Goal: Task Accomplishment & Management: Manage account settings

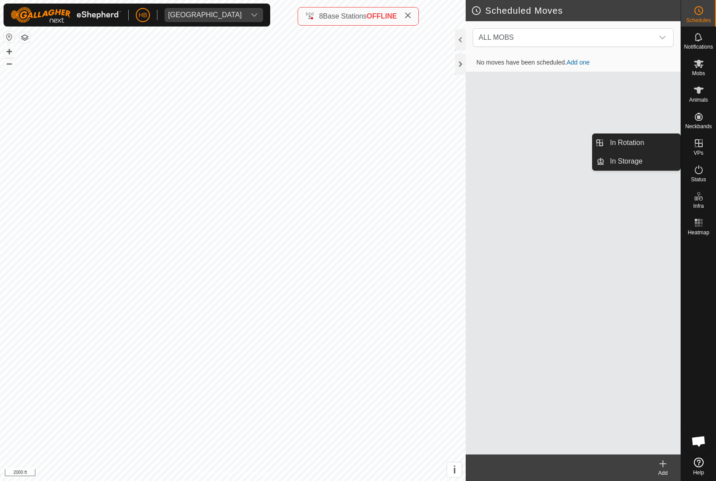
click at [650, 157] on link "In Storage" at bounding box center [642, 162] width 76 height 18
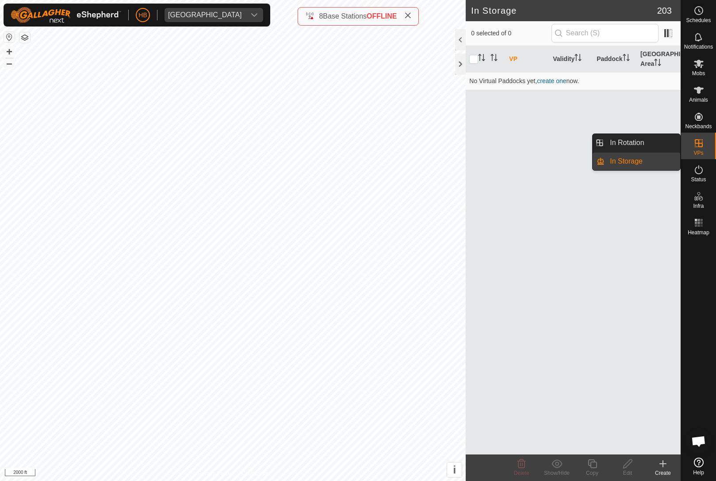
click at [655, 137] on link "In Rotation" at bounding box center [642, 143] width 76 height 18
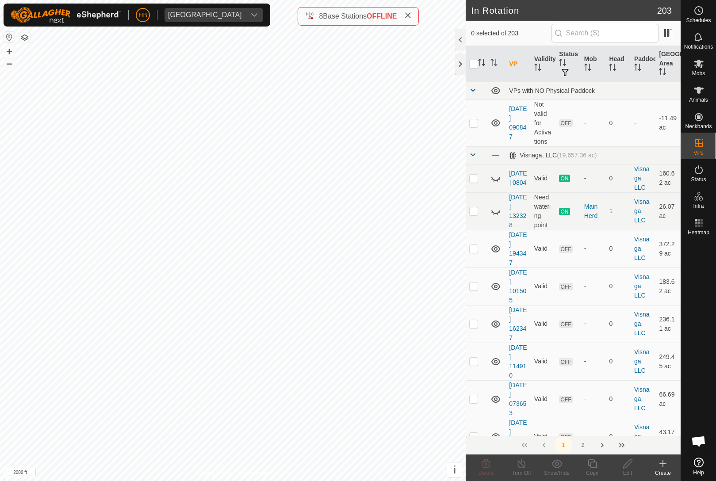
click at [566, 71] on span "button" at bounding box center [564, 72] width 7 height 7
click at [570, 121] on input "ON" at bounding box center [568, 119] width 9 height 9
checkbox input "true"
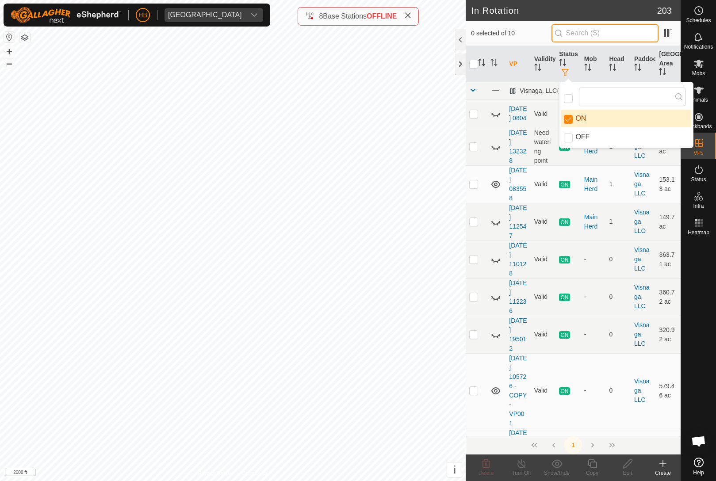
click at [636, 37] on input "text" at bounding box center [604, 33] width 107 height 19
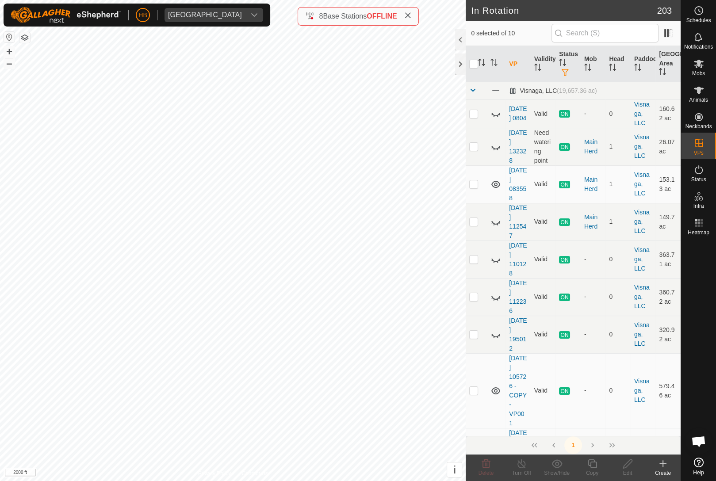
click at [607, 73] on th "Head" at bounding box center [617, 64] width 25 height 36
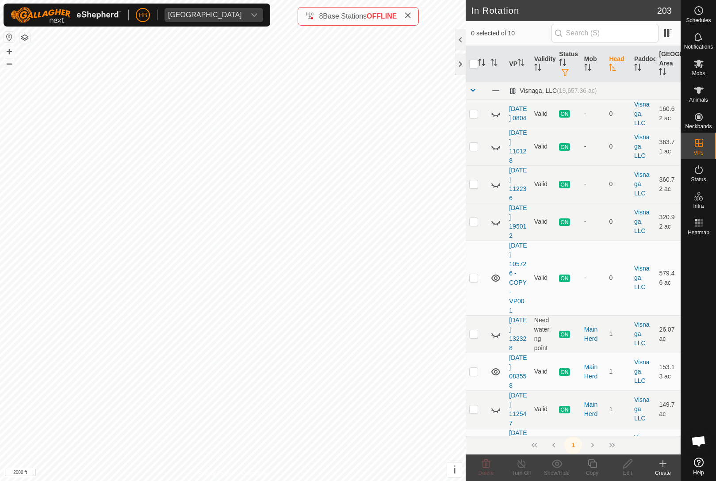
click at [612, 63] on th "Head" at bounding box center [617, 64] width 25 height 36
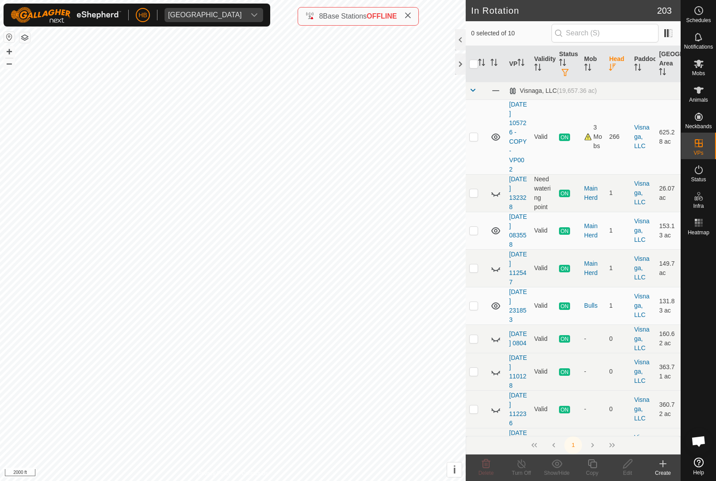
click at [475, 134] on p-checkbox at bounding box center [473, 136] width 9 height 7
checkbox input "true"
click at [602, 457] on div "Copy" at bounding box center [591, 467] width 35 height 27
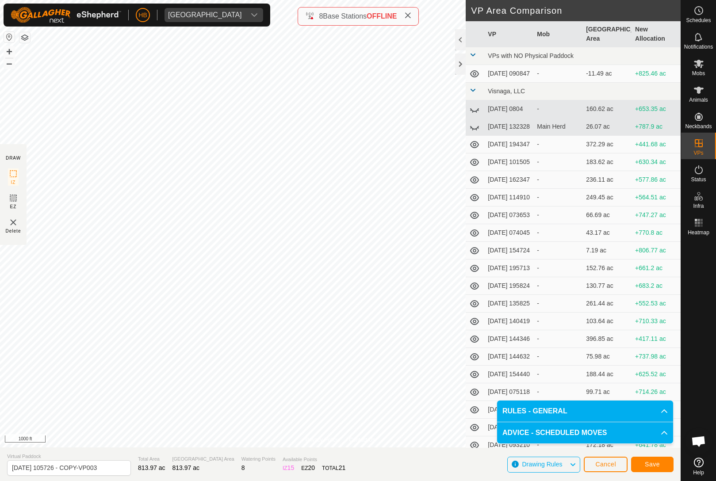
click at [16, 201] on icon at bounding box center [13, 197] width 5 height 5
click at [658, 470] on button "Save" at bounding box center [652, 464] width 42 height 15
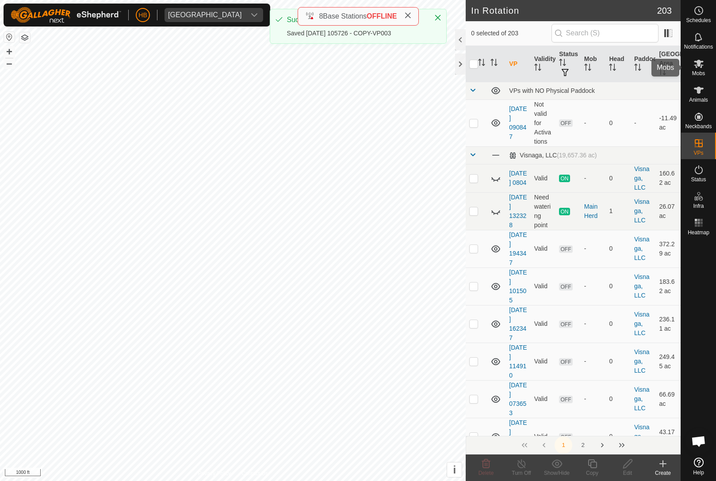
click at [690, 73] on div "Mobs" at bounding box center [698, 66] width 35 height 27
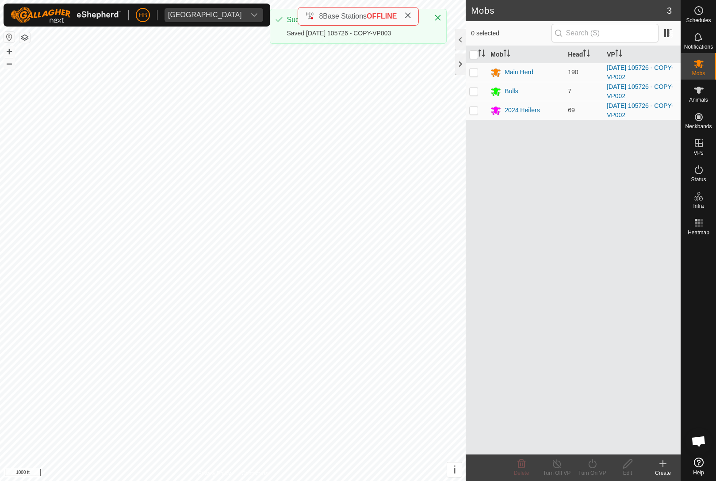
click at [473, 71] on p-checkbox at bounding box center [473, 72] width 9 height 7
click at [473, 70] on p-checkbox at bounding box center [473, 72] width 9 height 7
checkbox input "false"
click at [473, 104] on td at bounding box center [476, 110] width 21 height 19
checkbox input "true"
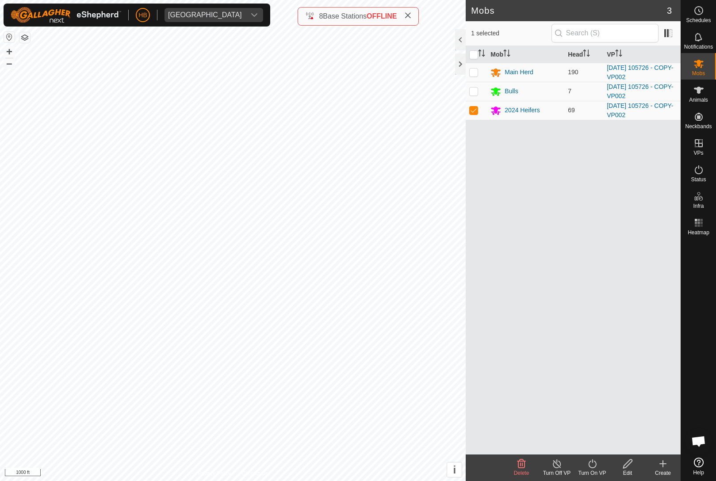
click at [471, 89] on p-checkbox at bounding box center [473, 91] width 9 height 7
click at [470, 94] on p-checkbox at bounding box center [473, 91] width 9 height 7
checkbox input "true"
click at [475, 70] on p-checkbox at bounding box center [473, 72] width 9 height 7
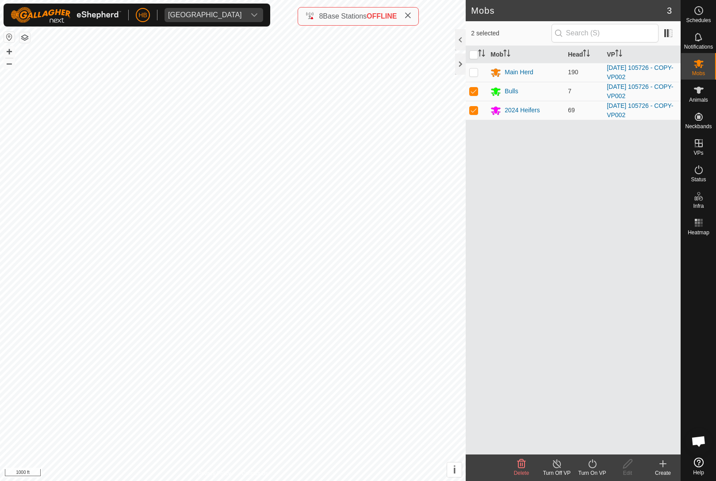
checkbox input "true"
click at [596, 458] on div "Turn On VP" at bounding box center [591, 467] width 35 height 27
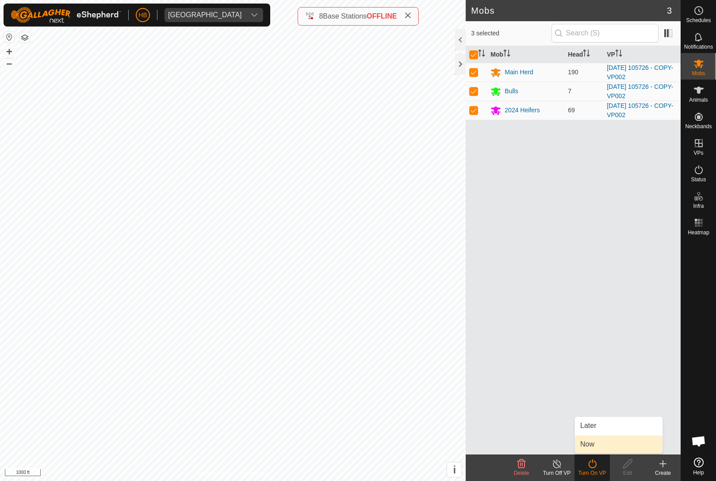
click at [603, 445] on link "Now" at bounding box center [619, 444] width 88 height 18
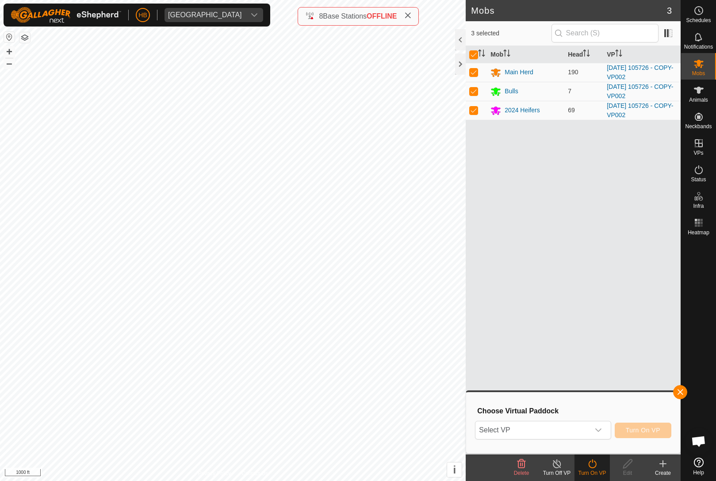
click at [573, 424] on span "Select VP" at bounding box center [532, 430] width 114 height 18
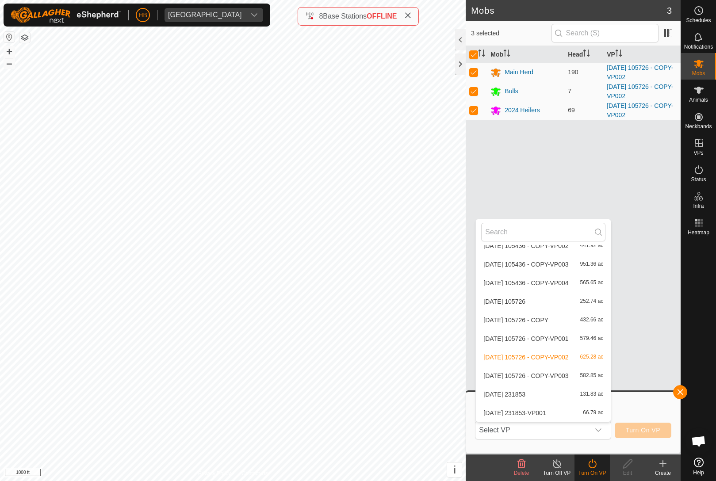
scroll to position [3741, 0]
click at [590, 375] on span "582.85 ac" at bounding box center [591, 376] width 23 height 6
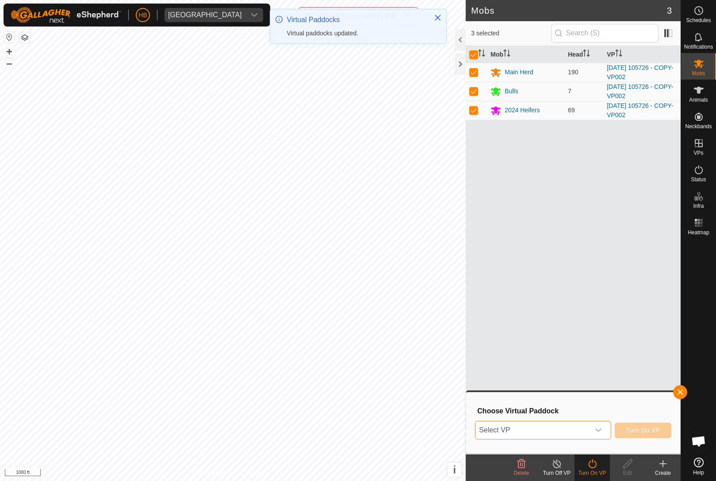
click at [579, 428] on span "Select VP" at bounding box center [532, 430] width 114 height 18
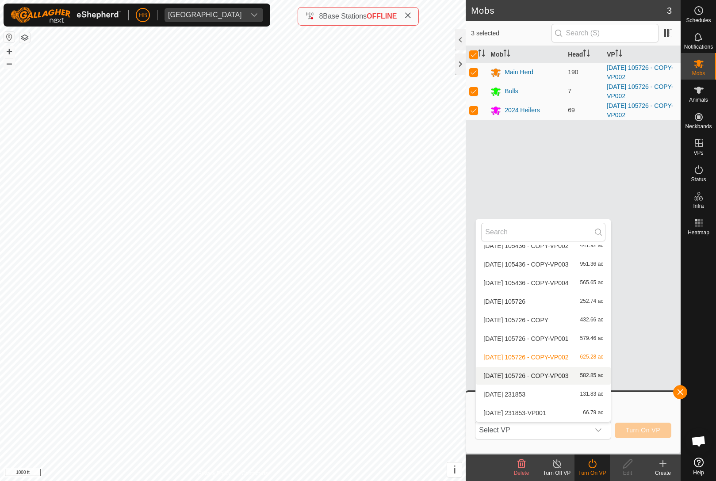
click at [592, 374] on span "582.85 ac" at bounding box center [591, 376] width 23 height 6
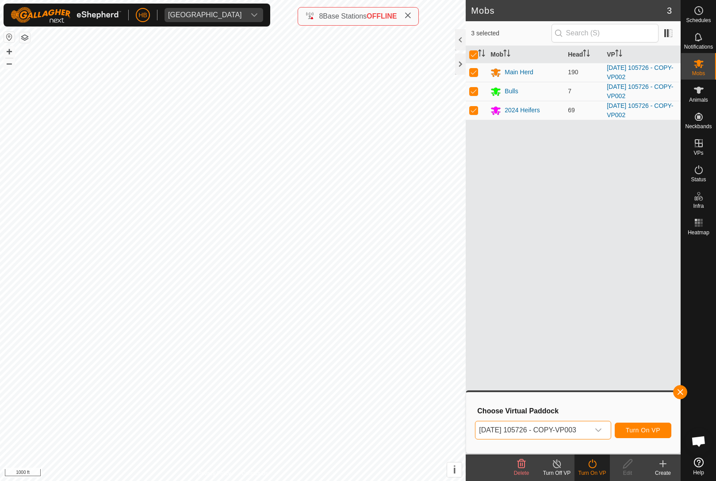
click at [641, 427] on span "Turn On VP" at bounding box center [643, 430] width 34 height 7
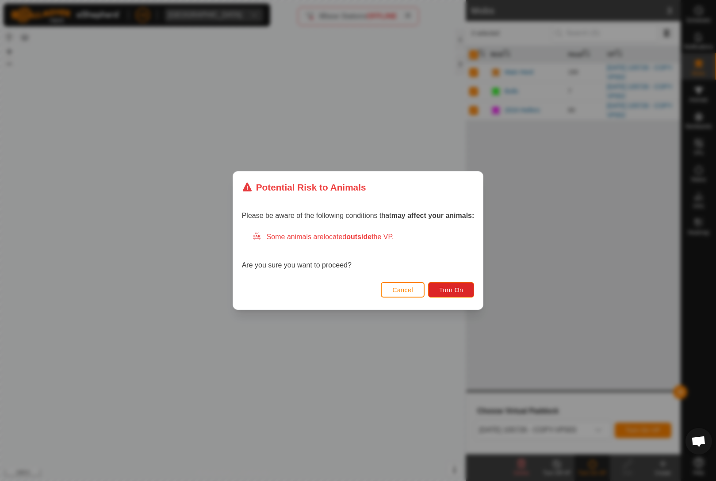
click at [458, 291] on span "Turn On" at bounding box center [451, 289] width 24 height 7
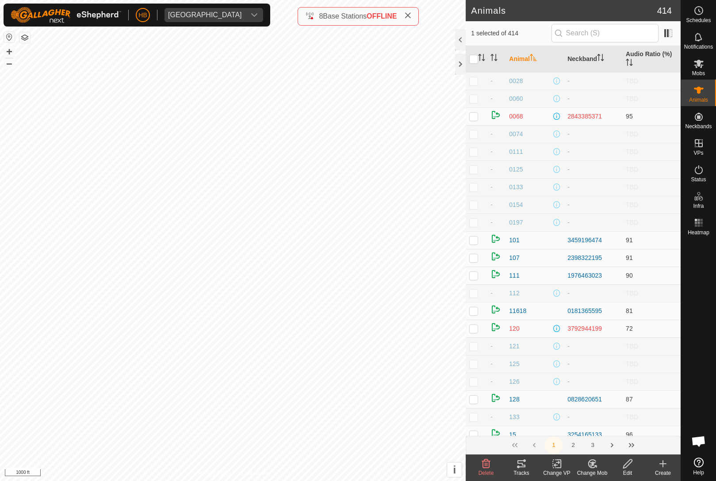
click at [477, 62] on input "checkbox" at bounding box center [473, 59] width 9 height 9
checkbox input "true"
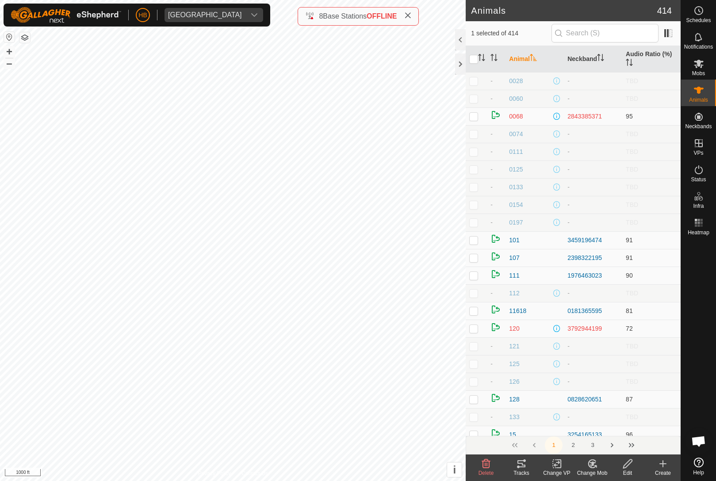
checkbox input "true"
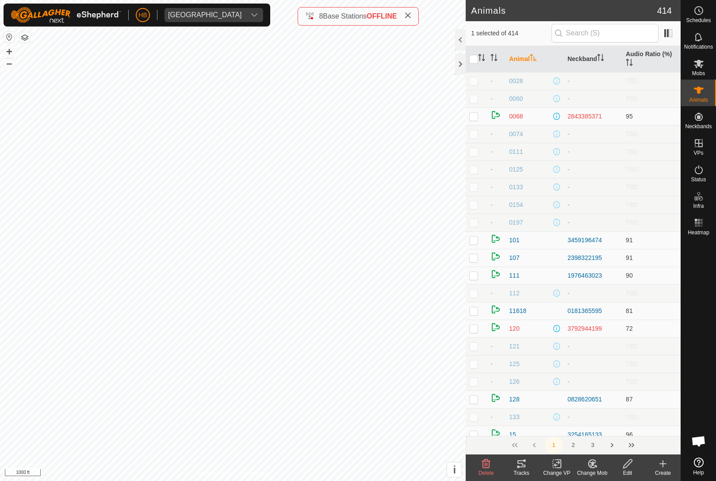
checkbox input "true"
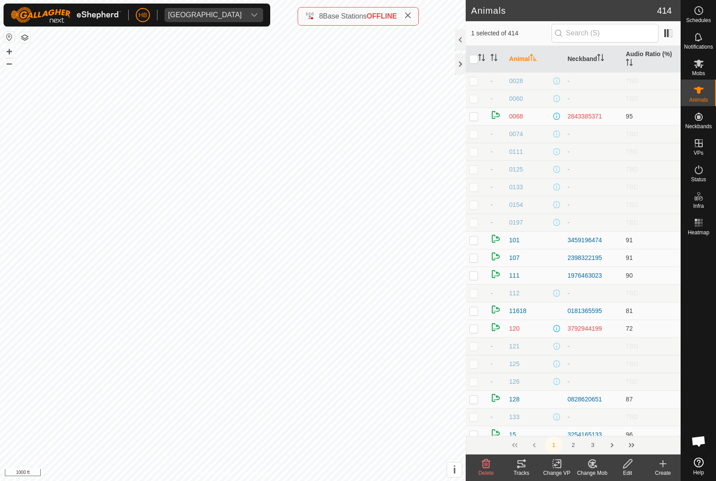
checkbox input "true"
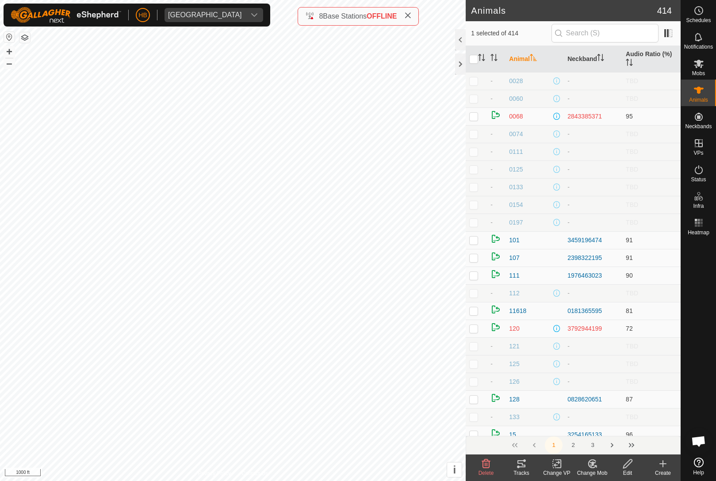
checkbox input "true"
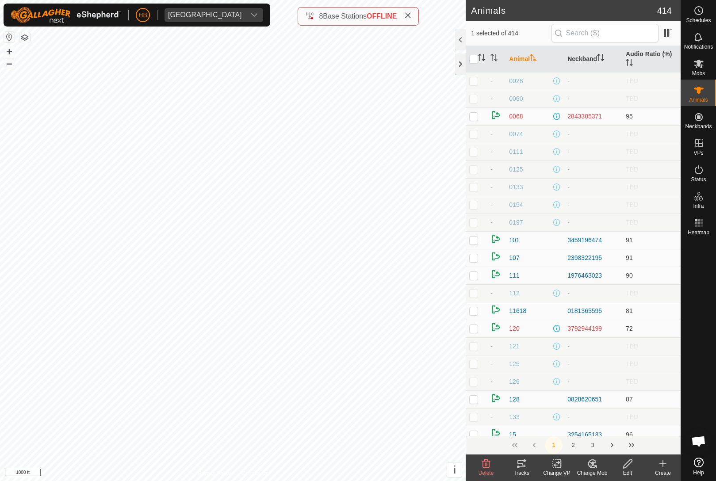
checkbox input "true"
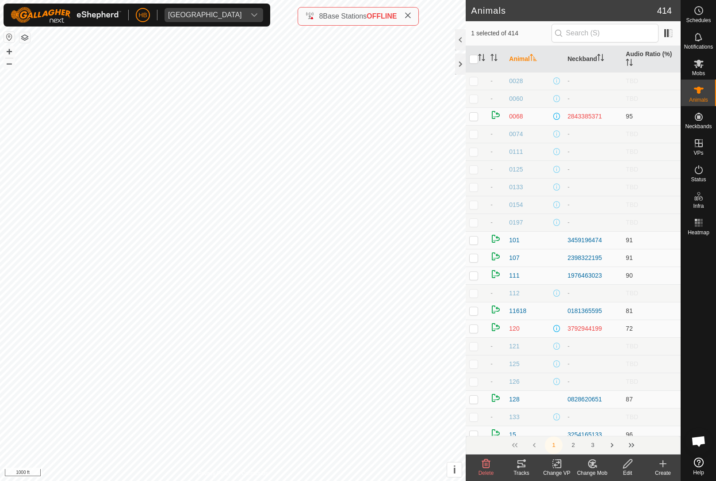
checkbox input "true"
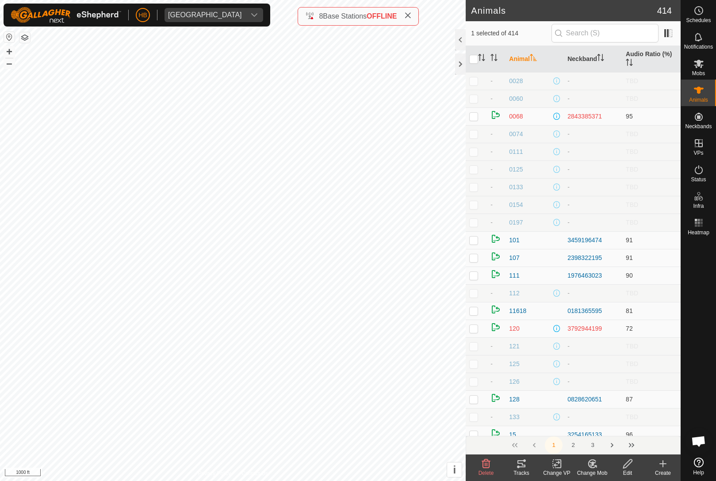
checkbox input "true"
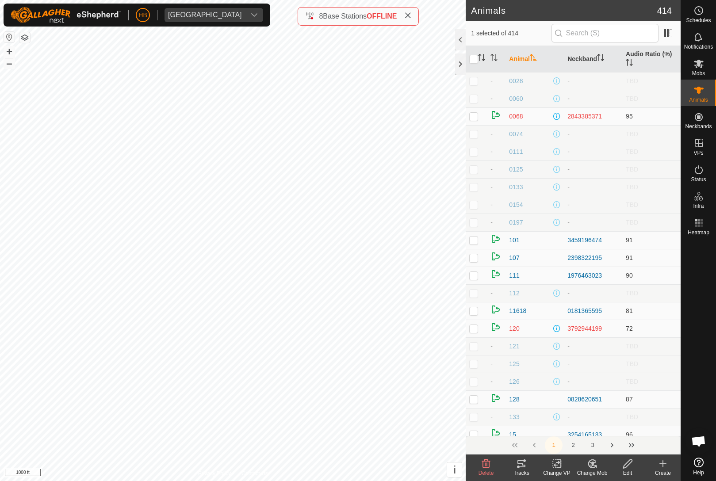
checkbox input "true"
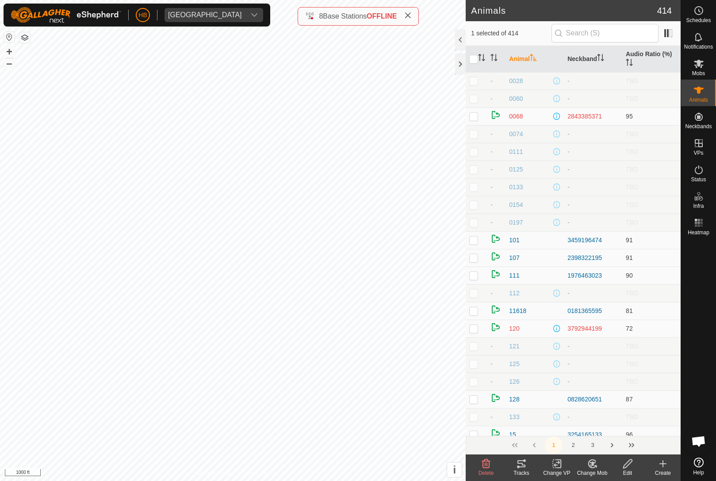
checkbox input "true"
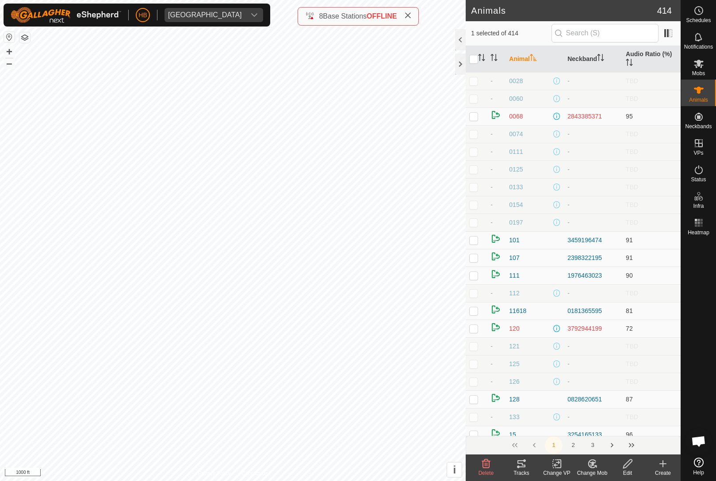
checkbox input "true"
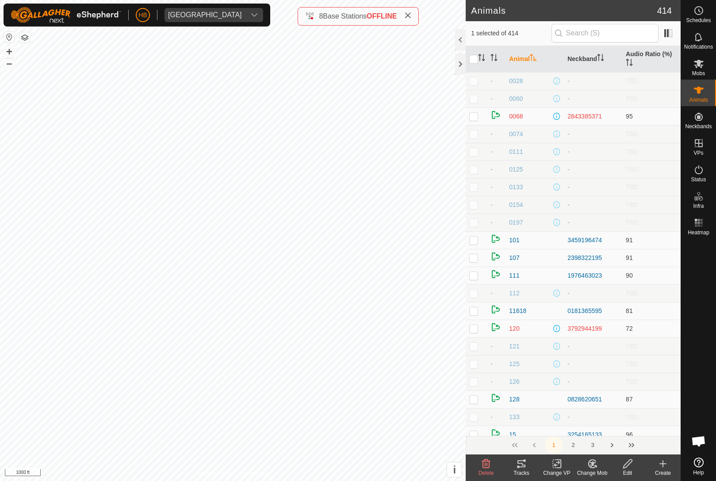
checkbox input "true"
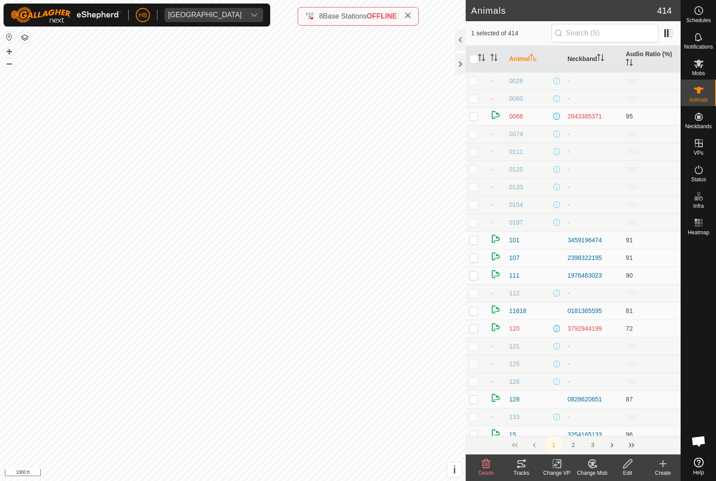
checkbox input "true"
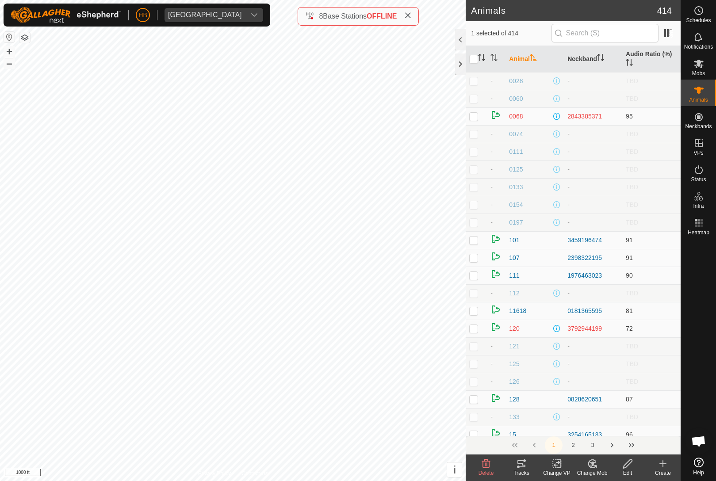
checkbox input "true"
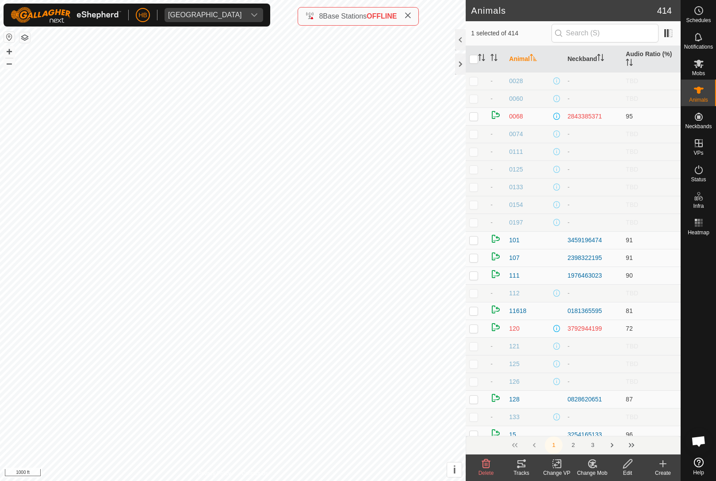
checkbox input "true"
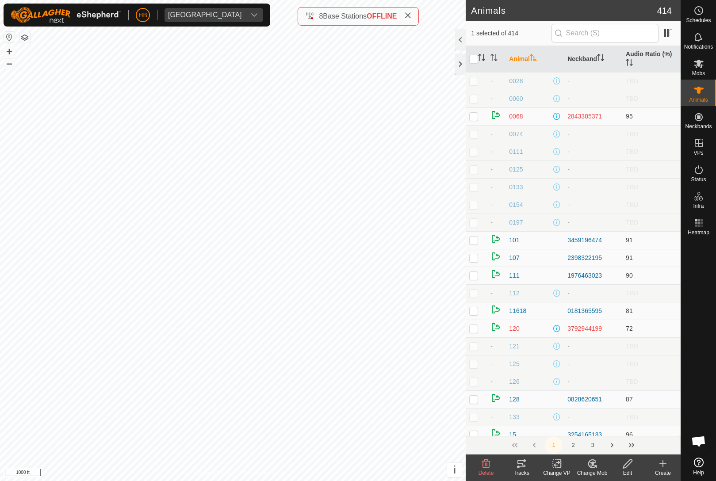
checkbox input "true"
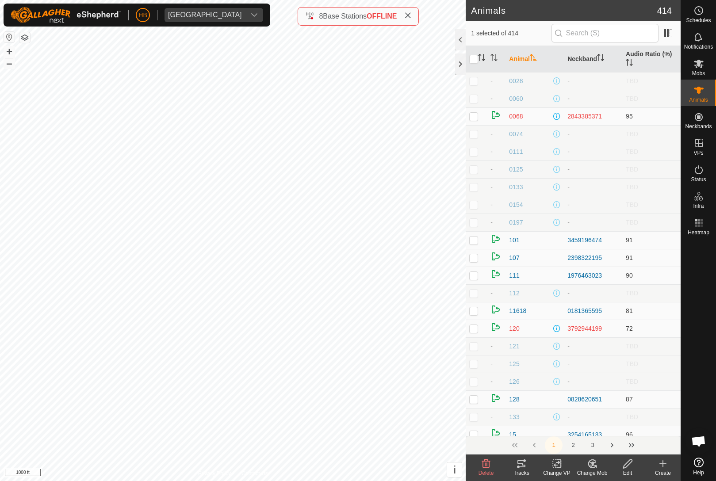
checkbox input "true"
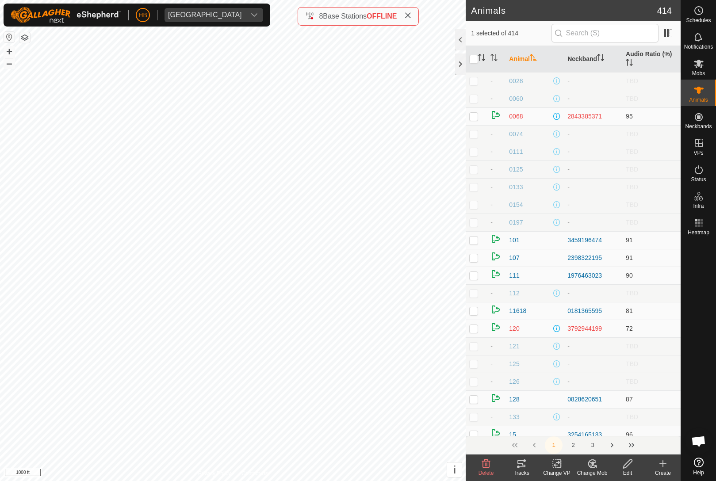
checkbox input "true"
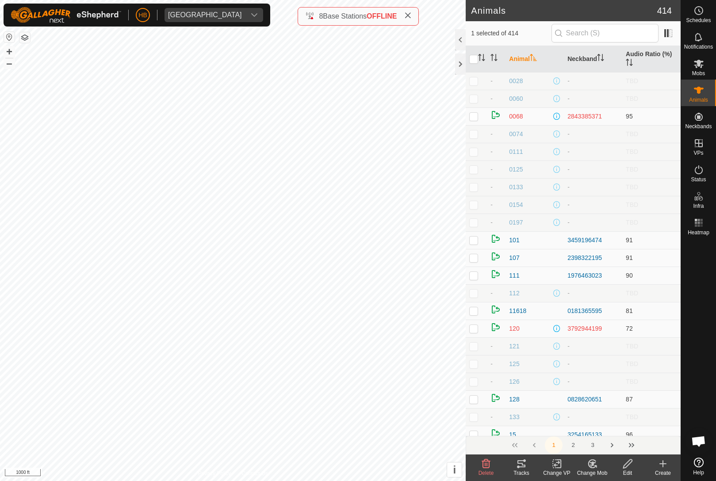
checkbox input "true"
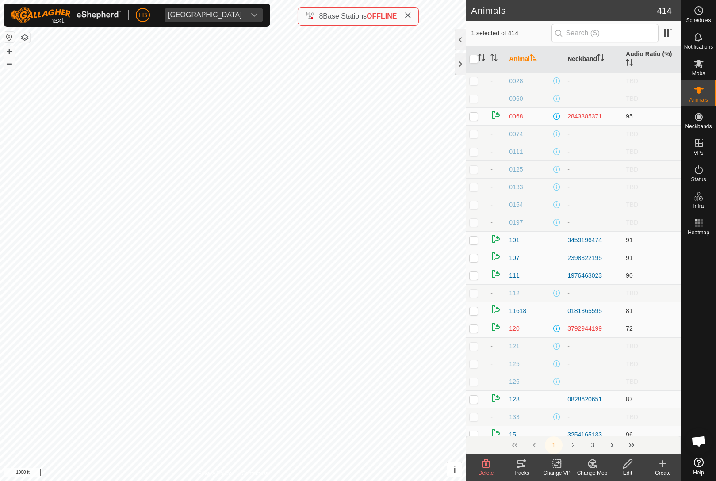
checkbox input "true"
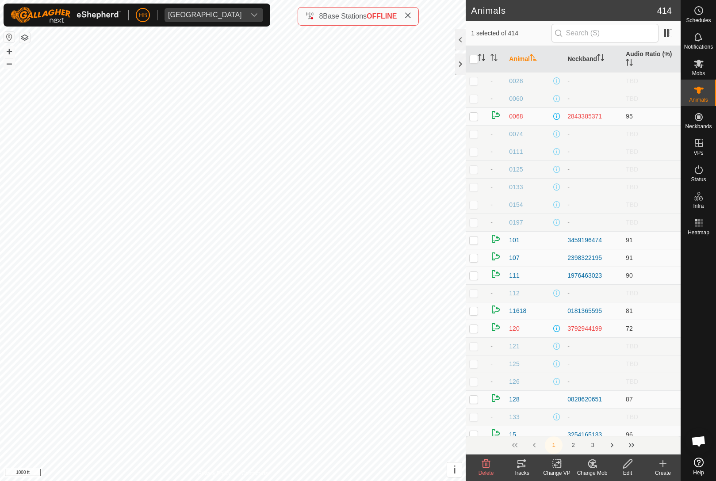
checkbox input "true"
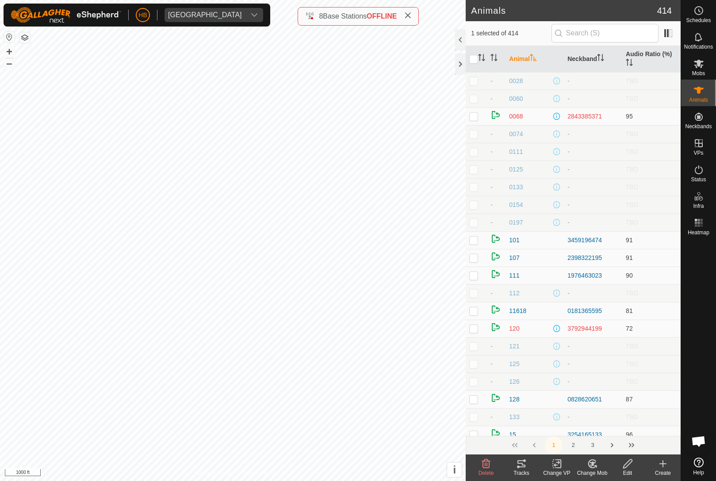
checkbox input "true"
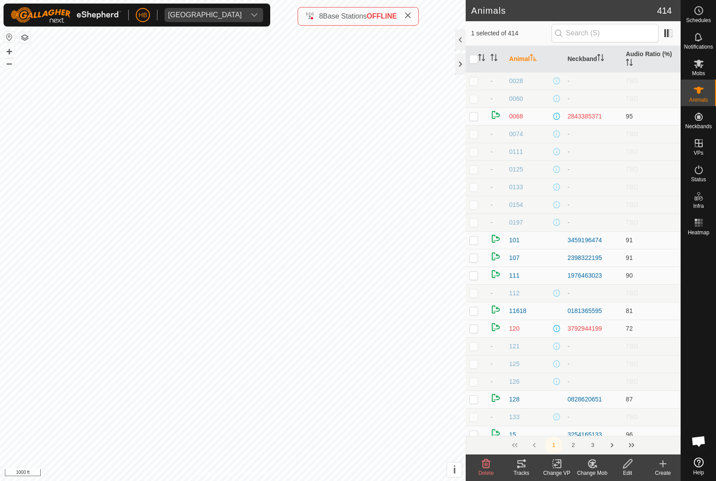
checkbox input "true"
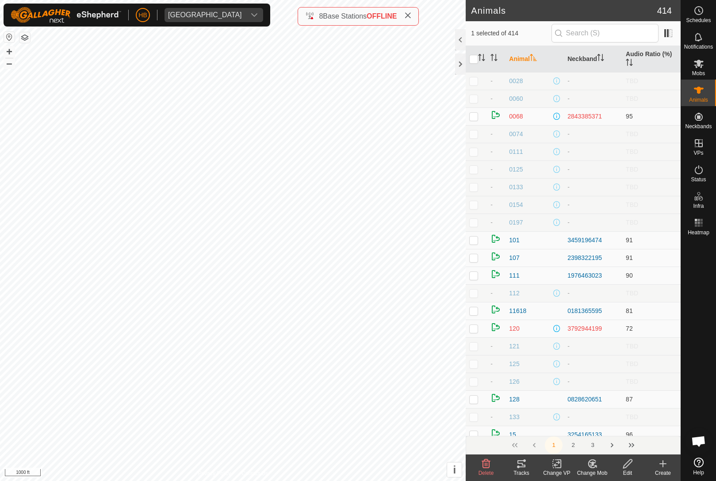
checkbox input "true"
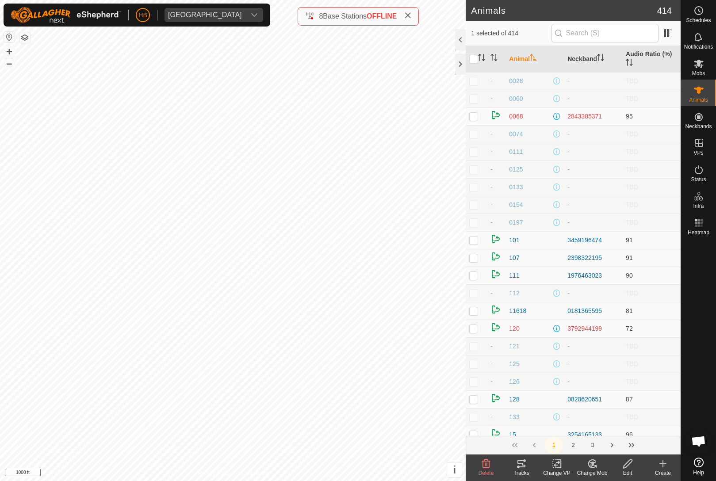
checkbox input "true"
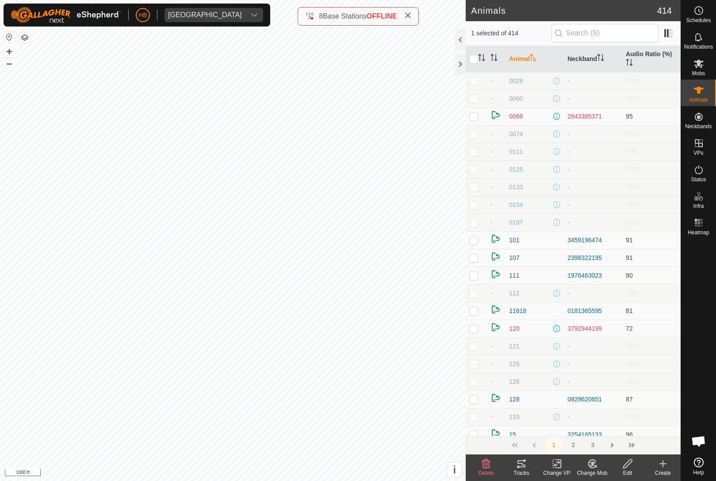
checkbox input "true"
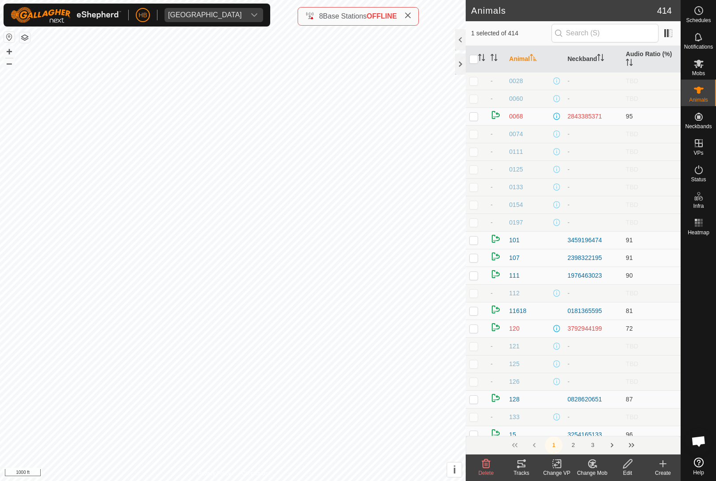
checkbox input "true"
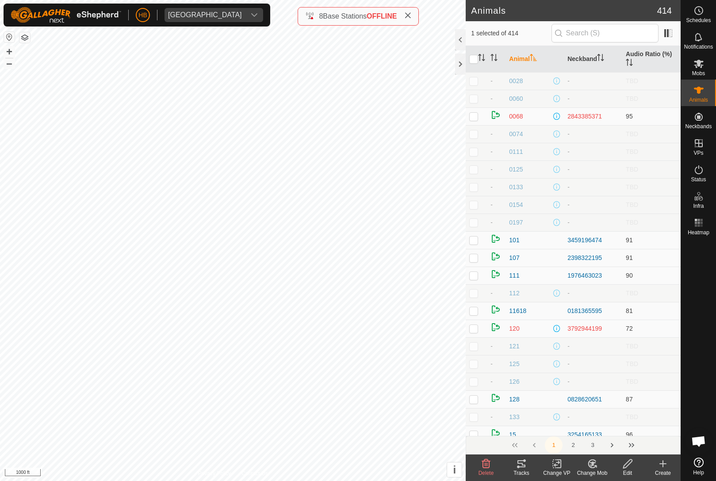
checkbox input "true"
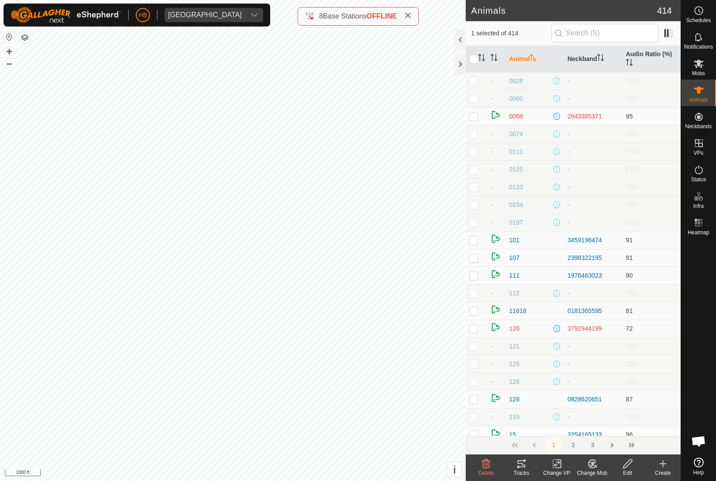
checkbox input "true"
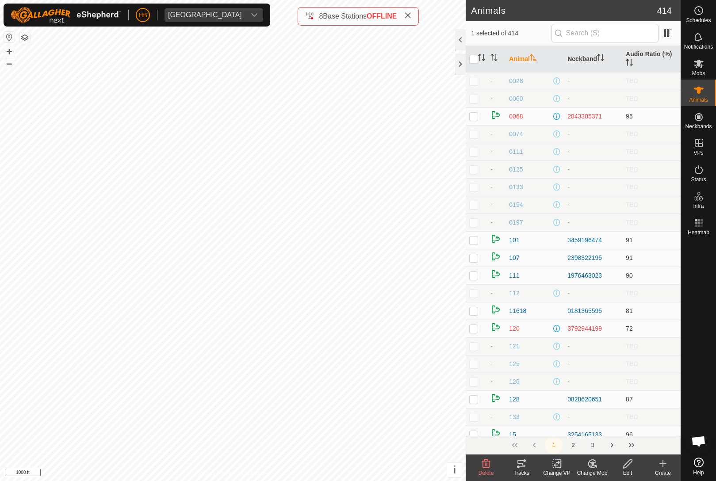
checkbox input "true"
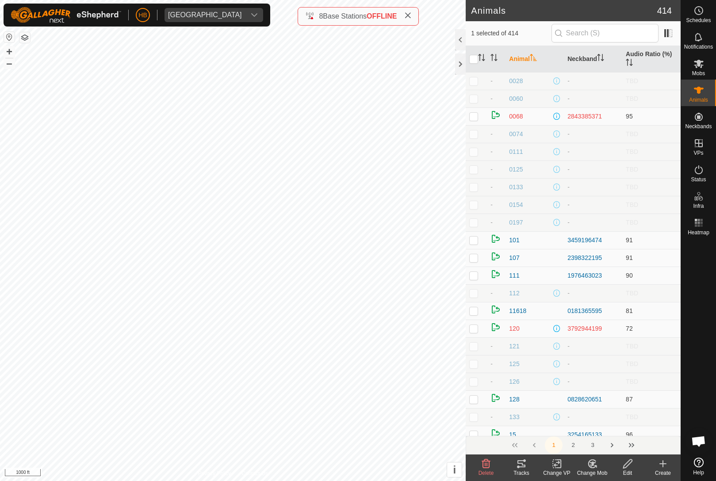
checkbox input "true"
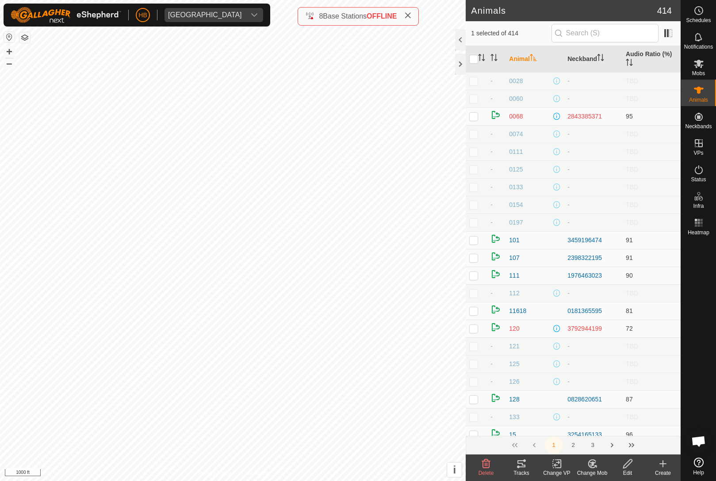
checkbox input "true"
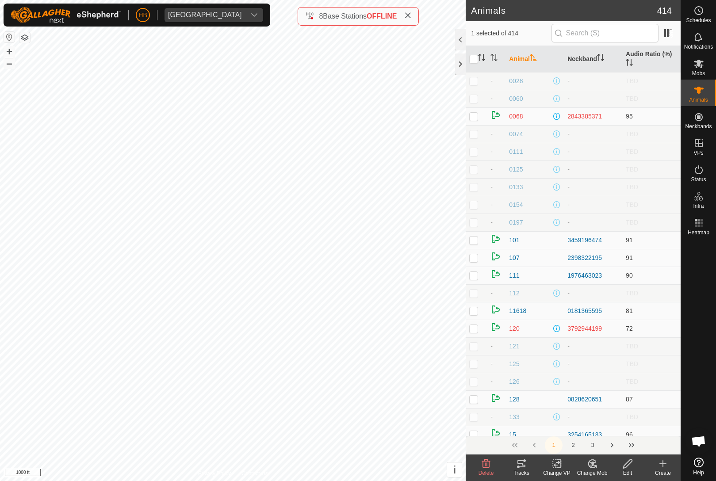
checkbox input "true"
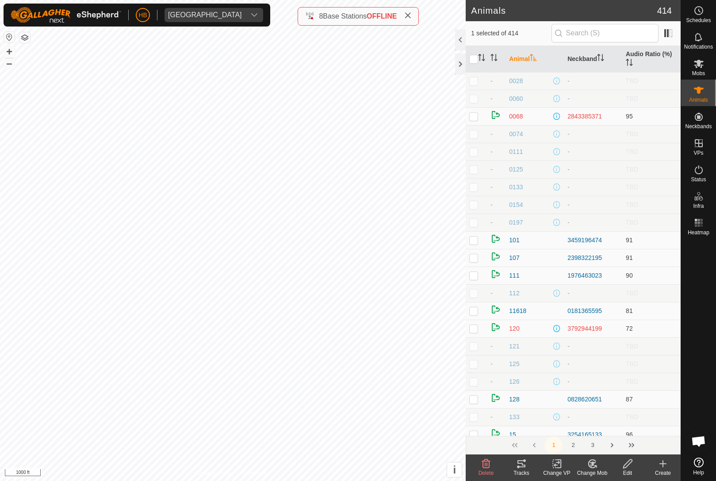
checkbox input "true"
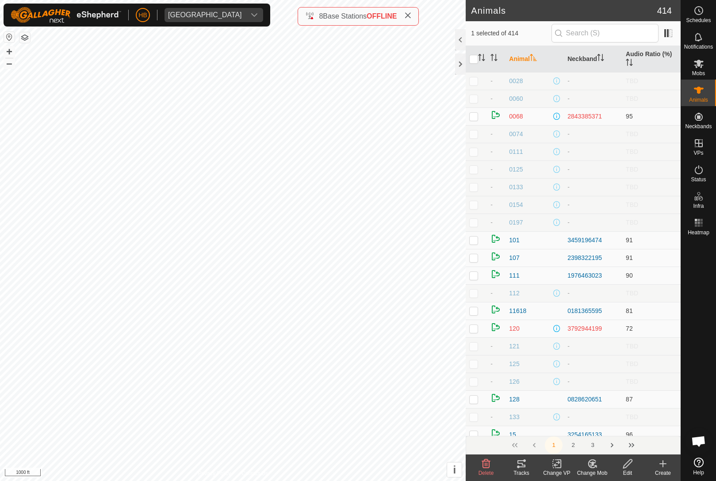
checkbox input "true"
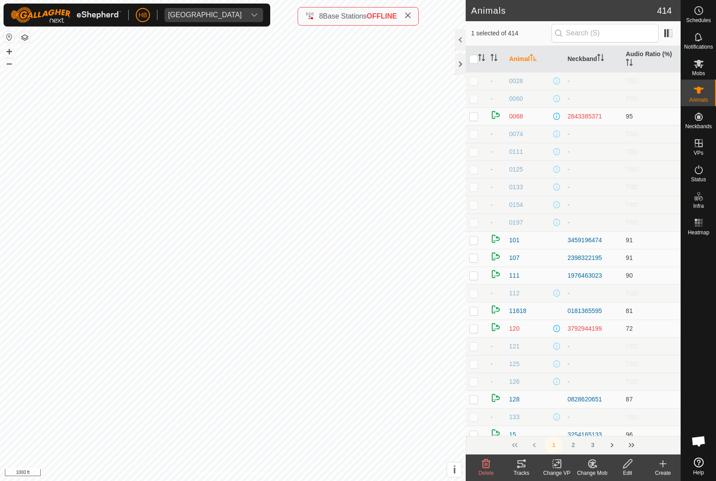
checkbox input "true"
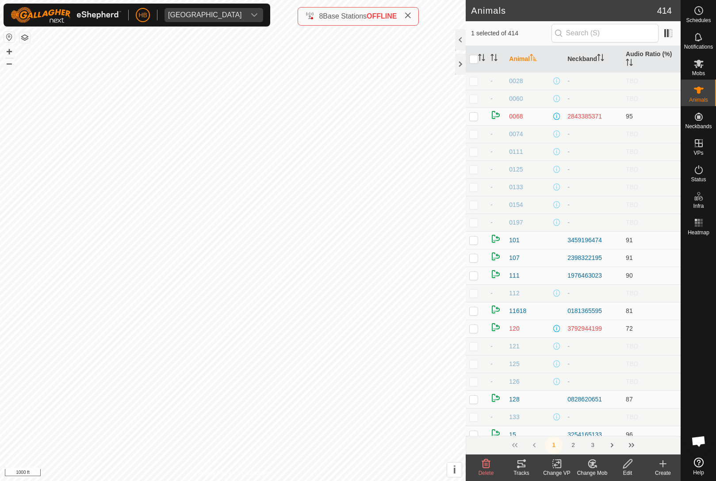
checkbox input "true"
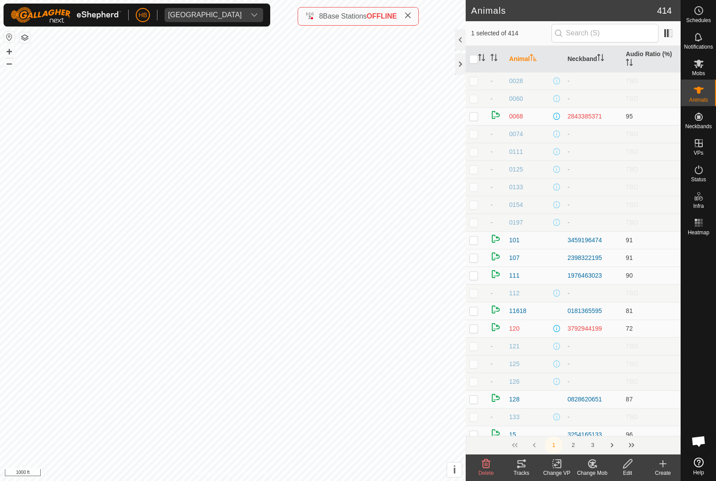
checkbox input "true"
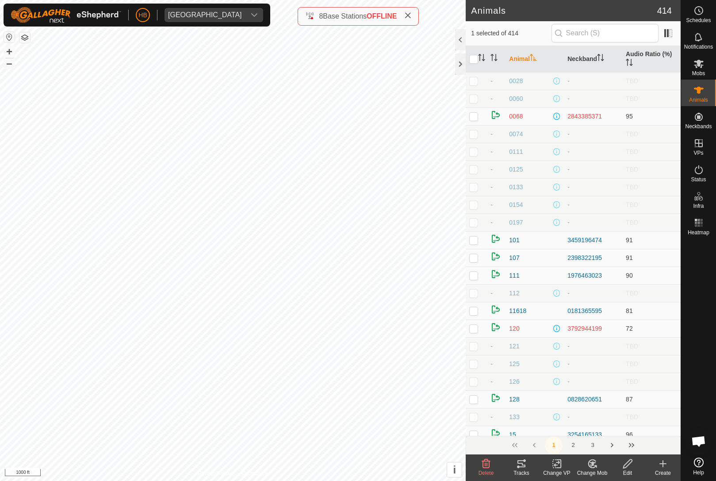
checkbox input "true"
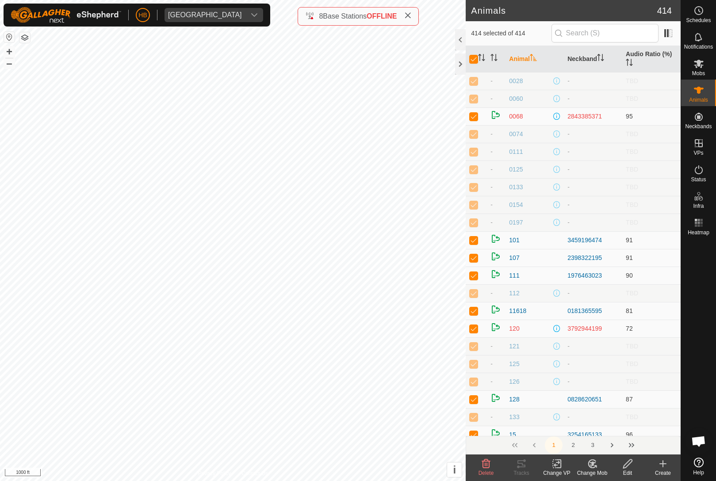
click at [471, 63] on input "checkbox" at bounding box center [473, 59] width 9 height 9
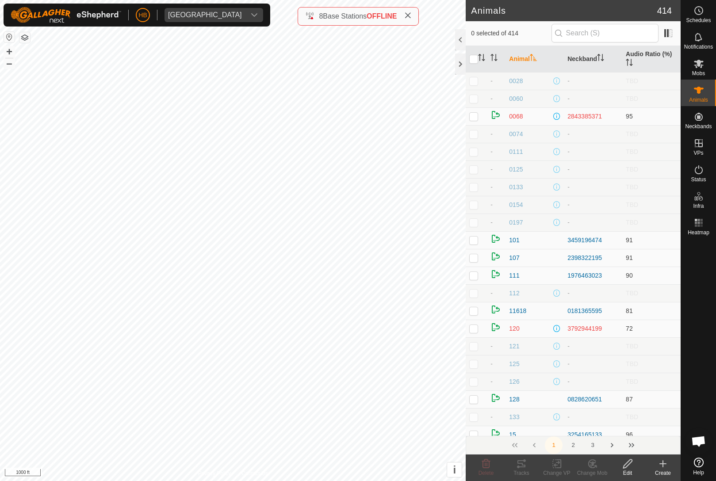
click at [481, 58] on icon "Activate to sort" at bounding box center [481, 57] width 7 height 7
click at [537, 62] on p-sorticon "Activate to sort" at bounding box center [533, 58] width 7 height 7
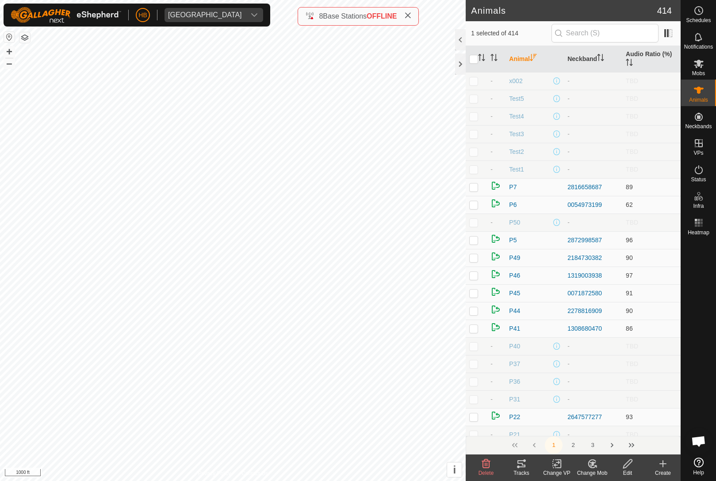
click at [530, 56] on th "Animal" at bounding box center [534, 59] width 58 height 27
click at [535, 57] on icon "Activate to sort" at bounding box center [533, 57] width 7 height 7
click at [701, 64] on icon at bounding box center [698, 63] width 11 height 11
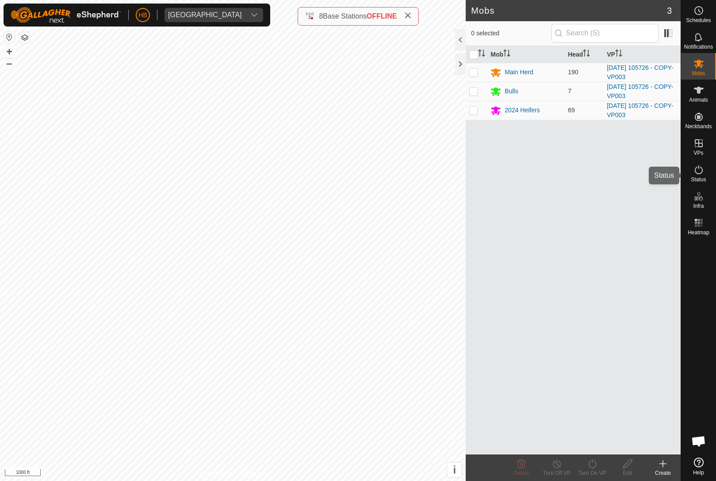
click at [696, 174] on icon at bounding box center [699, 169] width 8 height 9
